Goal: Information Seeking & Learning: Learn about a topic

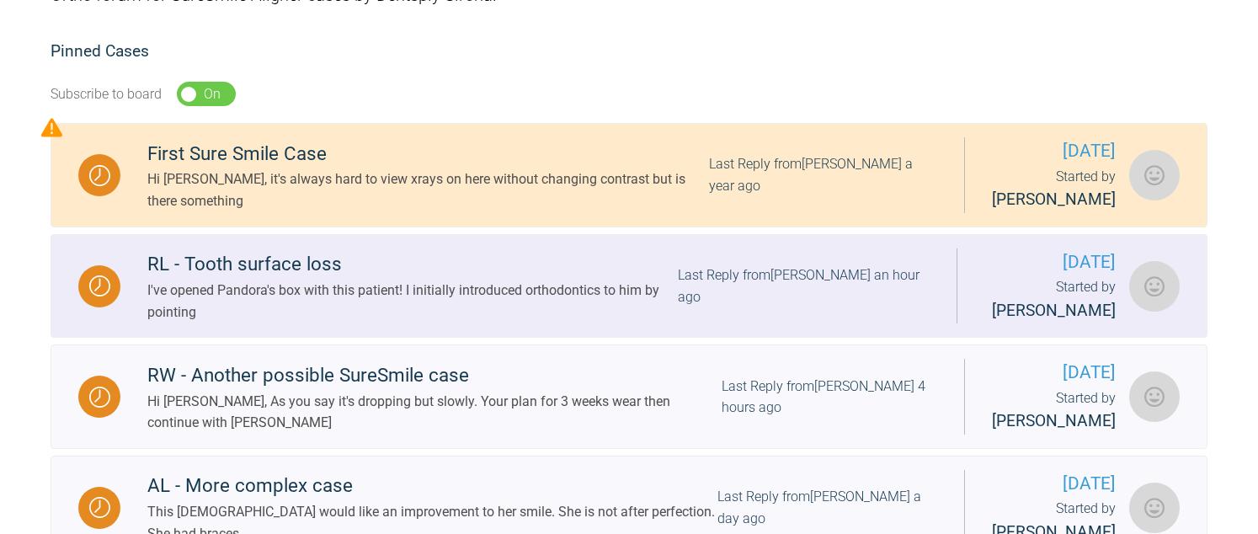
scroll to position [421, 0]
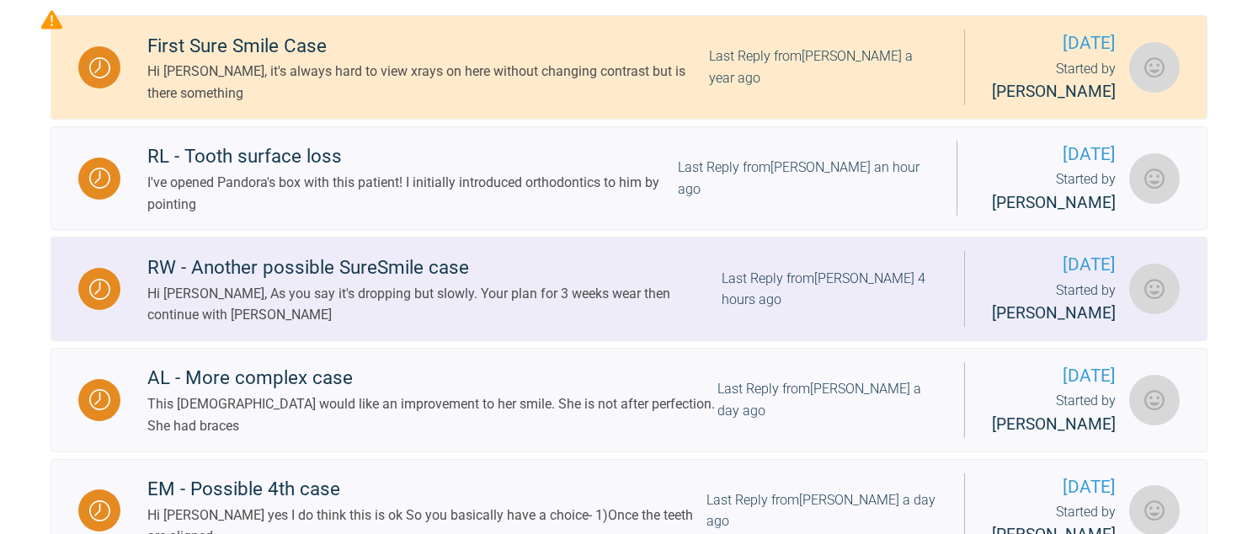
click at [280, 290] on div "Hi [PERSON_NAME], As you say it's dropping but slowly. Your plan for 3 weeks we…" at bounding box center [434, 304] width 574 height 43
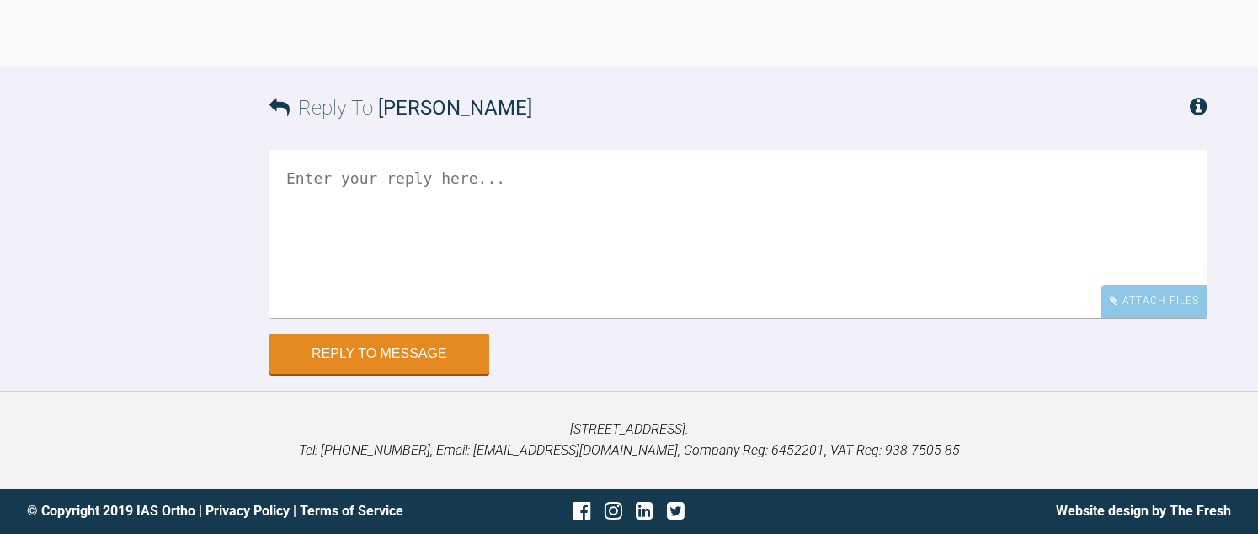
scroll to position [15305, 0]
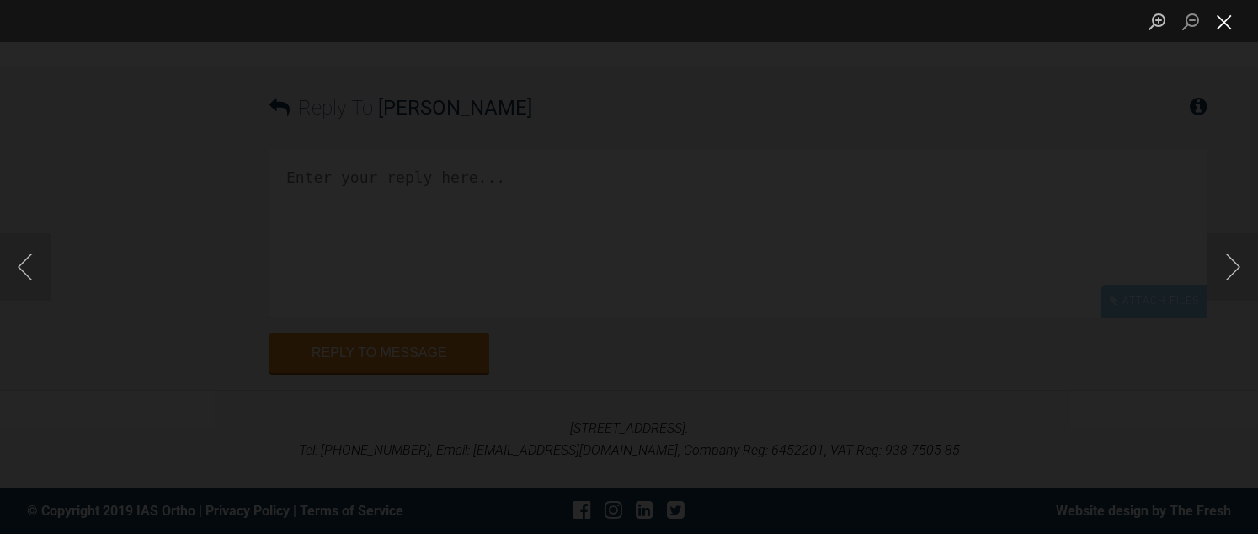
click at [1221, 21] on button "Close lightbox" at bounding box center [1224, 21] width 34 height 29
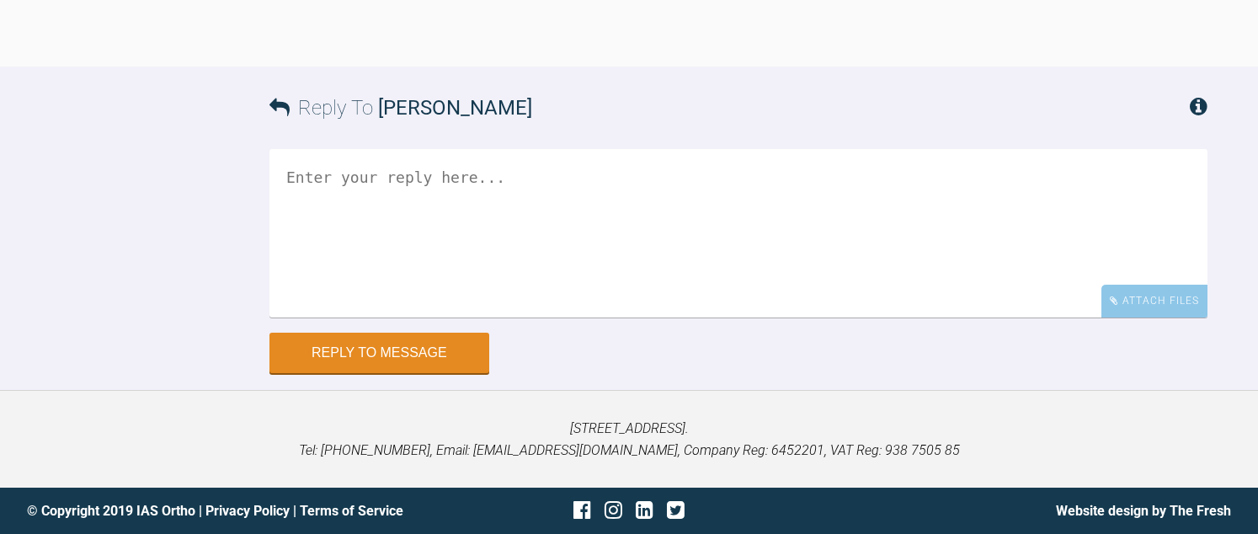
scroll to position [15726, 0]
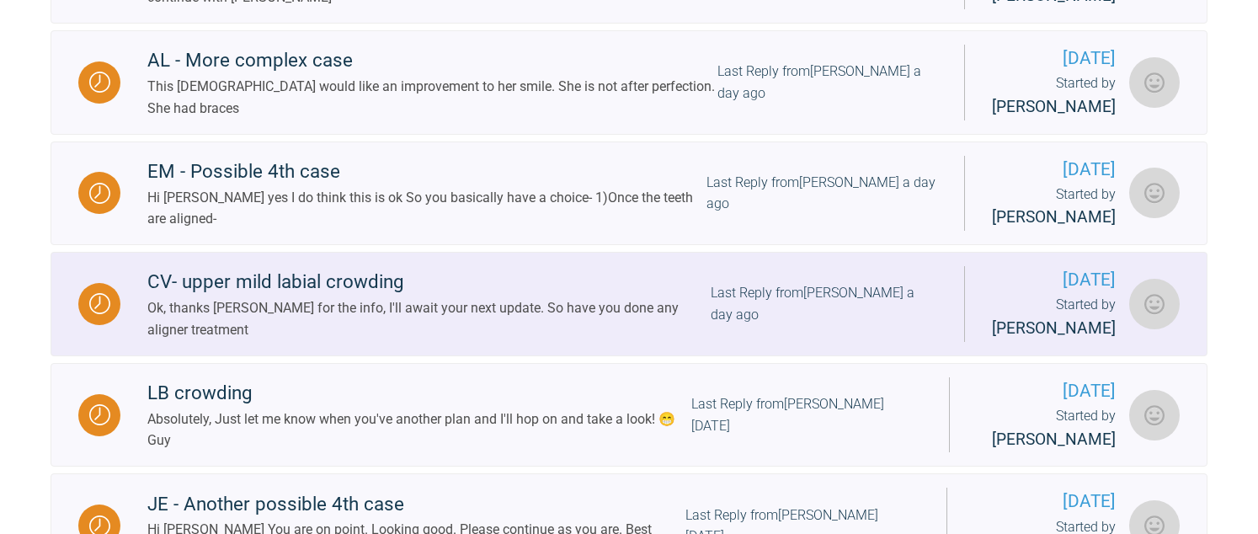
scroll to position [780, 0]
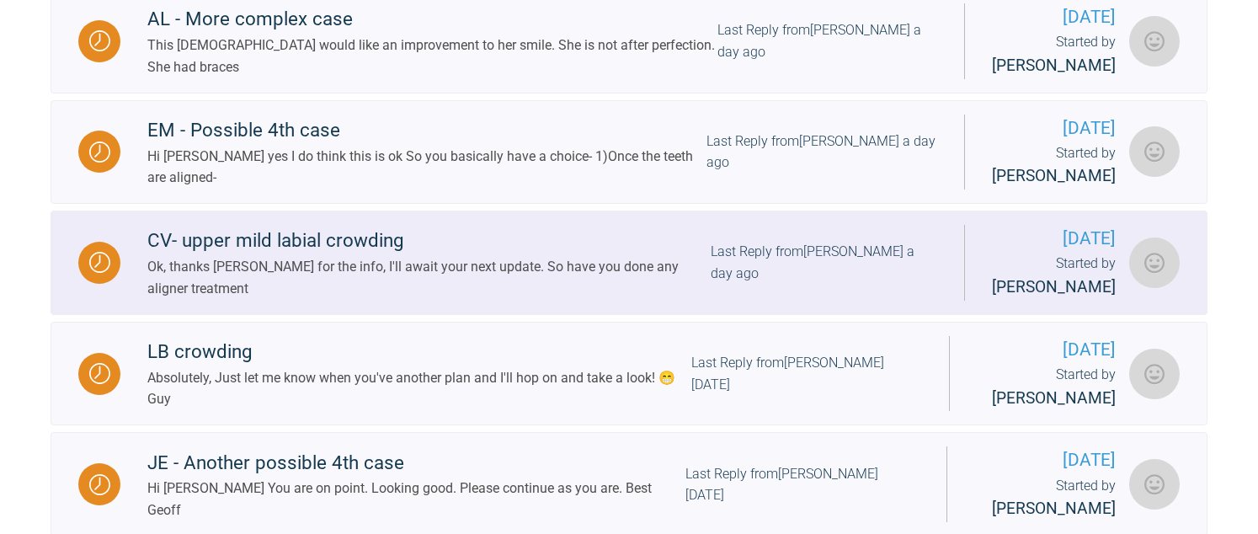
click at [416, 280] on div "Ok, thanks [PERSON_NAME] for the info, I'll await your next update. So have you…" at bounding box center [428, 277] width 563 height 43
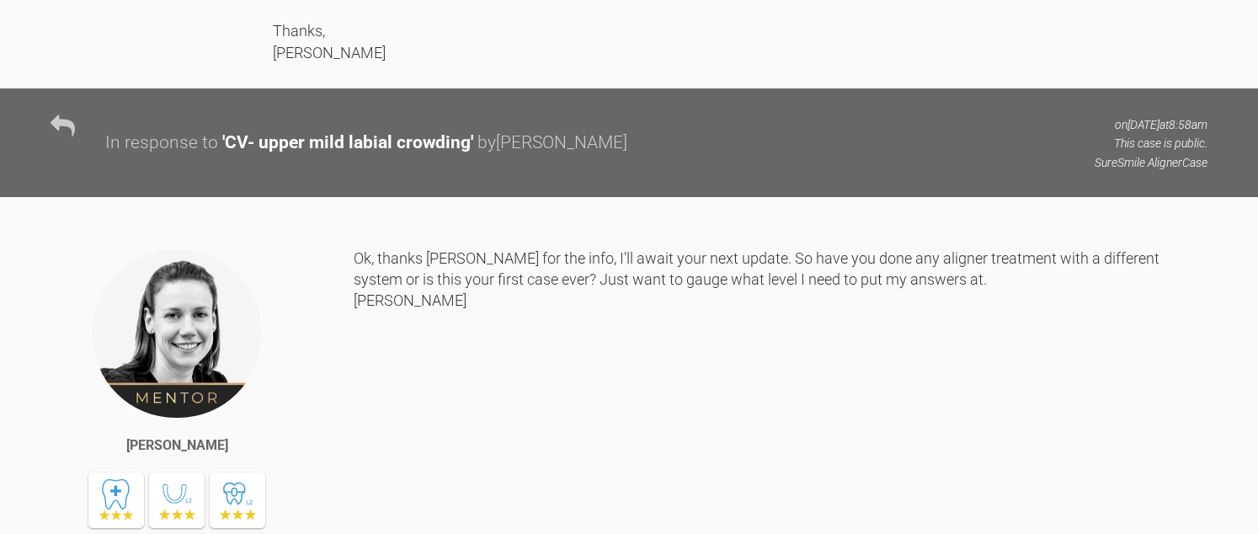
scroll to position [5579, 0]
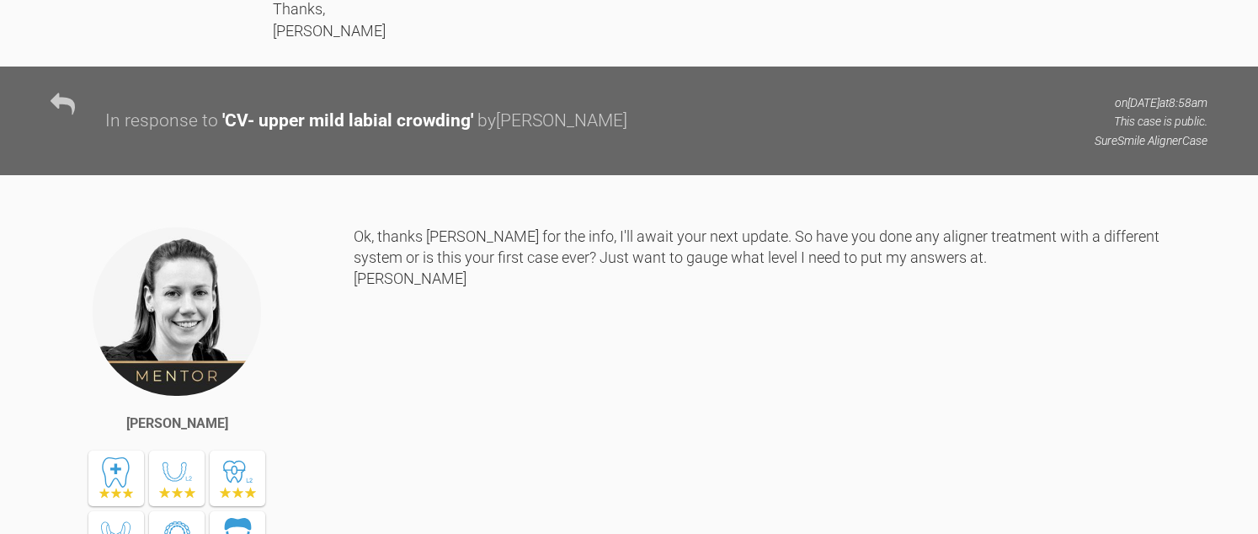
drag, startPoint x: 482, startPoint y: 172, endPoint x: 506, endPoint y: 211, distance: 46.1
drag, startPoint x: 506, startPoint y: 211, endPoint x: 589, endPoint y: 290, distance: 114.3
drag, startPoint x: 693, startPoint y: 187, endPoint x: 719, endPoint y: 244, distance: 62.9
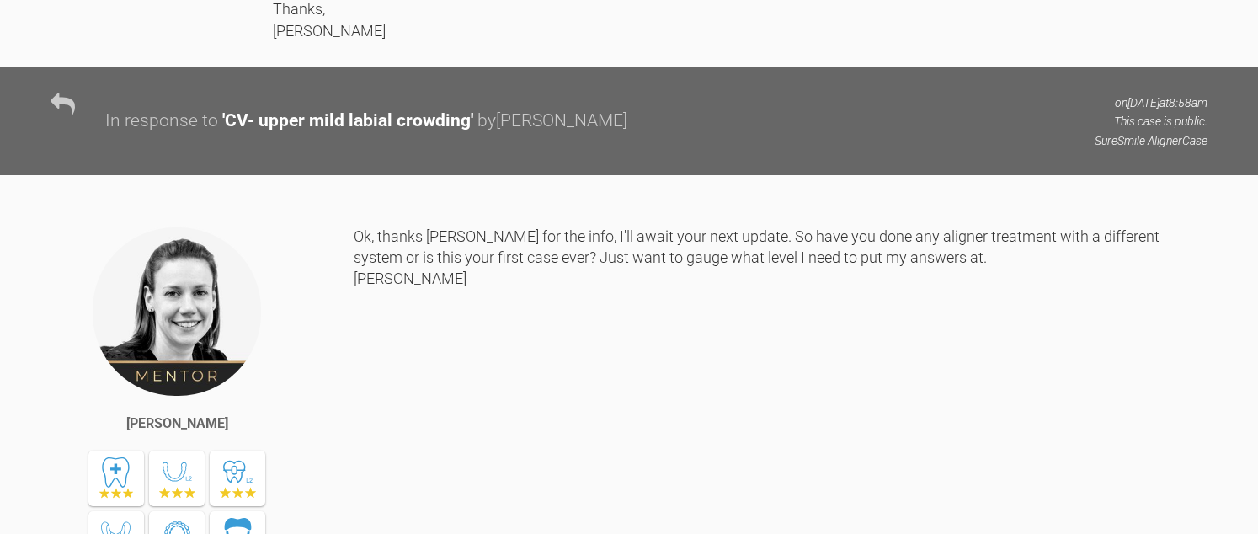
drag, startPoint x: 530, startPoint y: 184, endPoint x: 578, endPoint y: 264, distance: 93.0
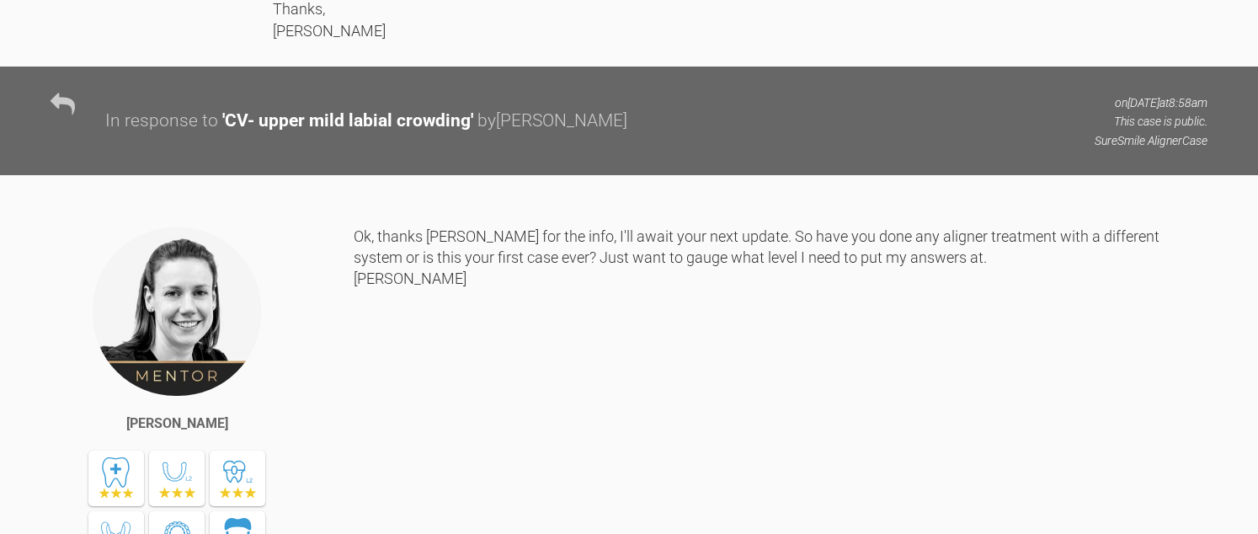
drag, startPoint x: 503, startPoint y: 298, endPoint x: 624, endPoint y: 323, distance: 123.8
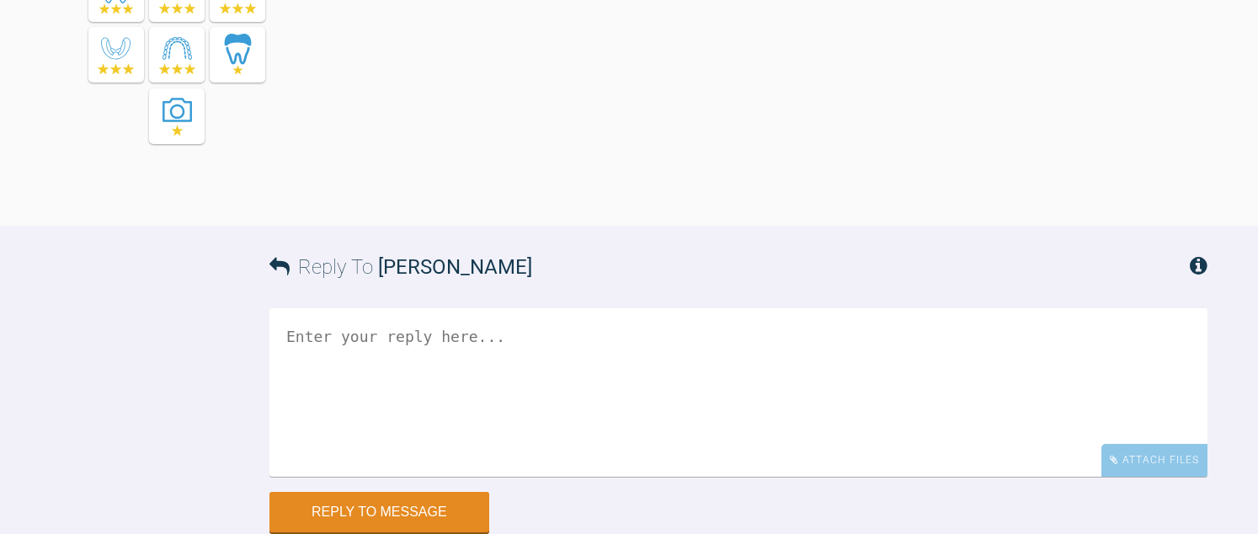
scroll to position [6168, 0]
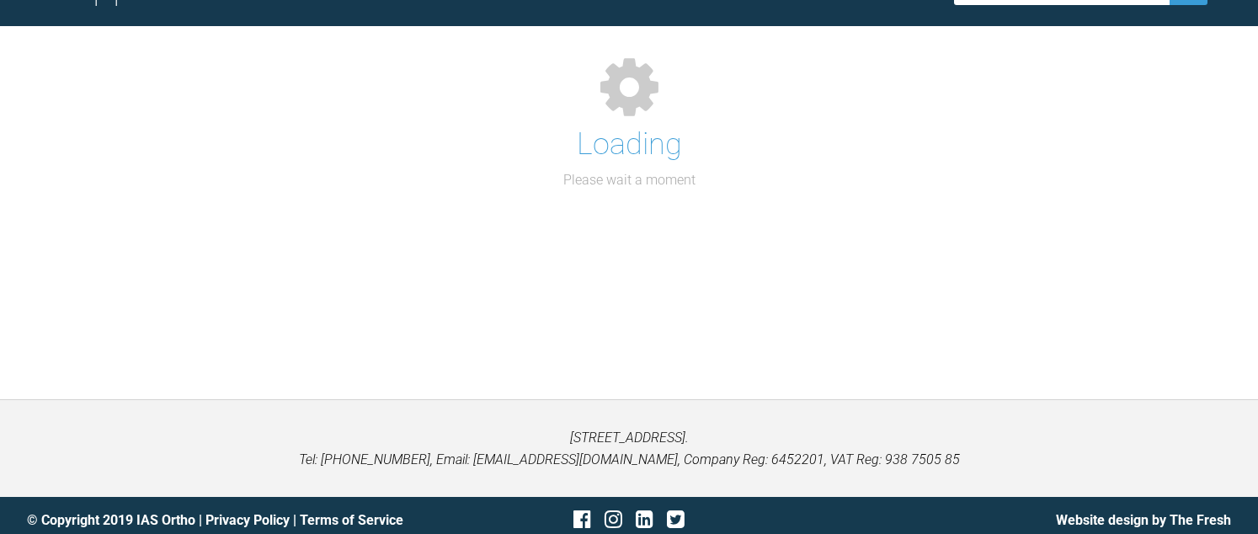
scroll to position [1369, 0]
